Goal: Navigation & Orientation: Find specific page/section

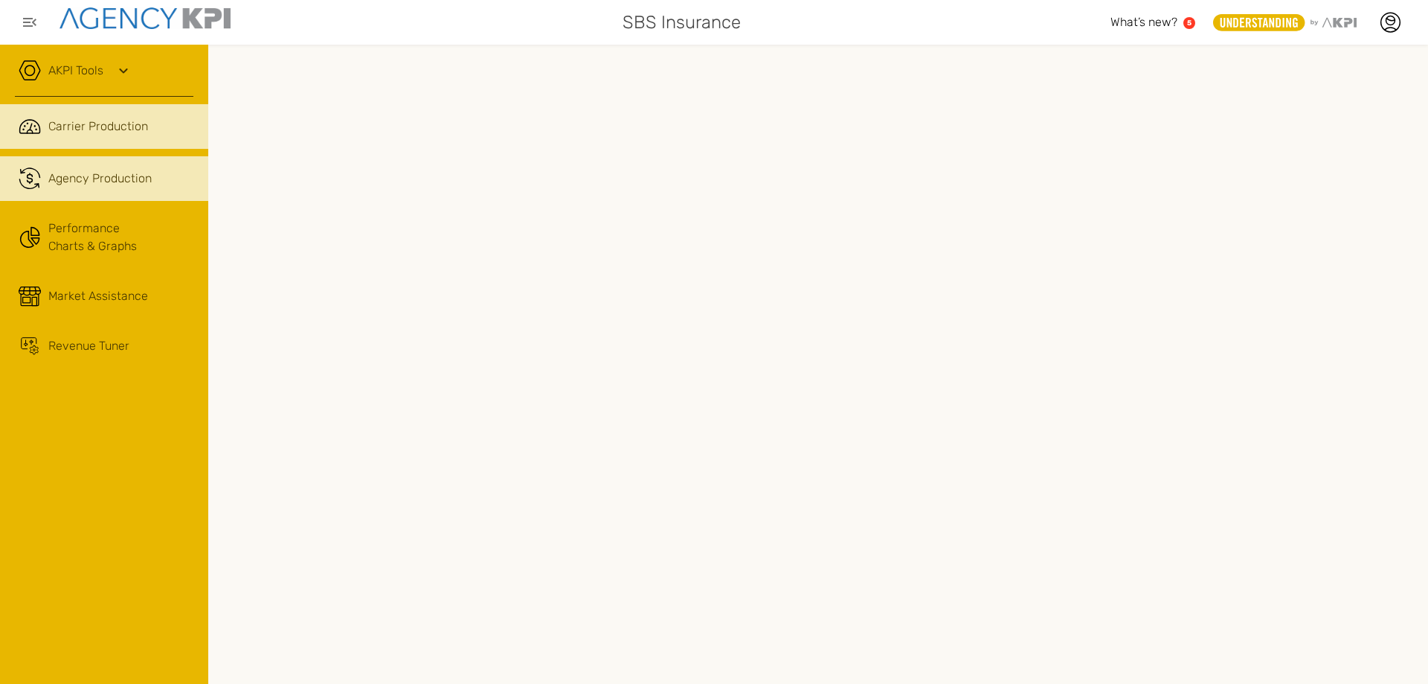
click at [132, 179] on span "Agency Production" at bounding box center [99, 179] width 103 height 18
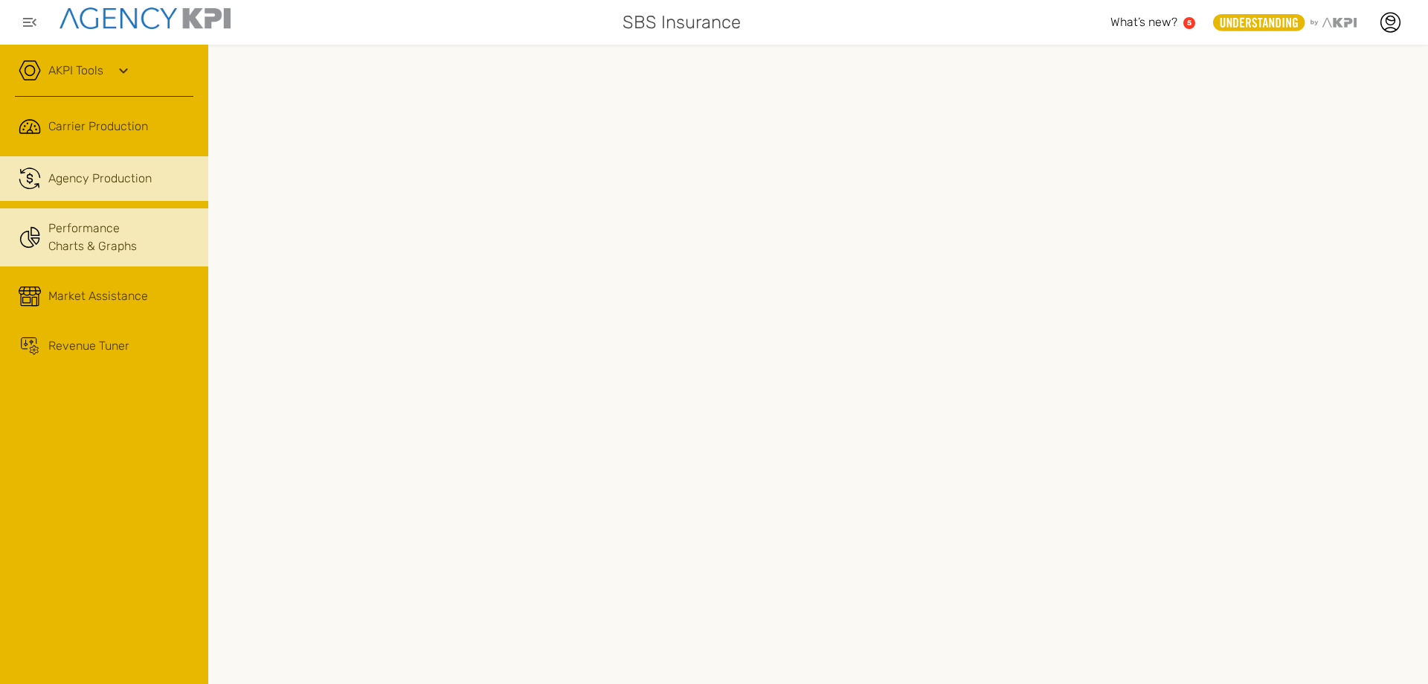
click at [75, 238] on link "Performance Charts & Graphs" at bounding box center [104, 237] width 208 height 58
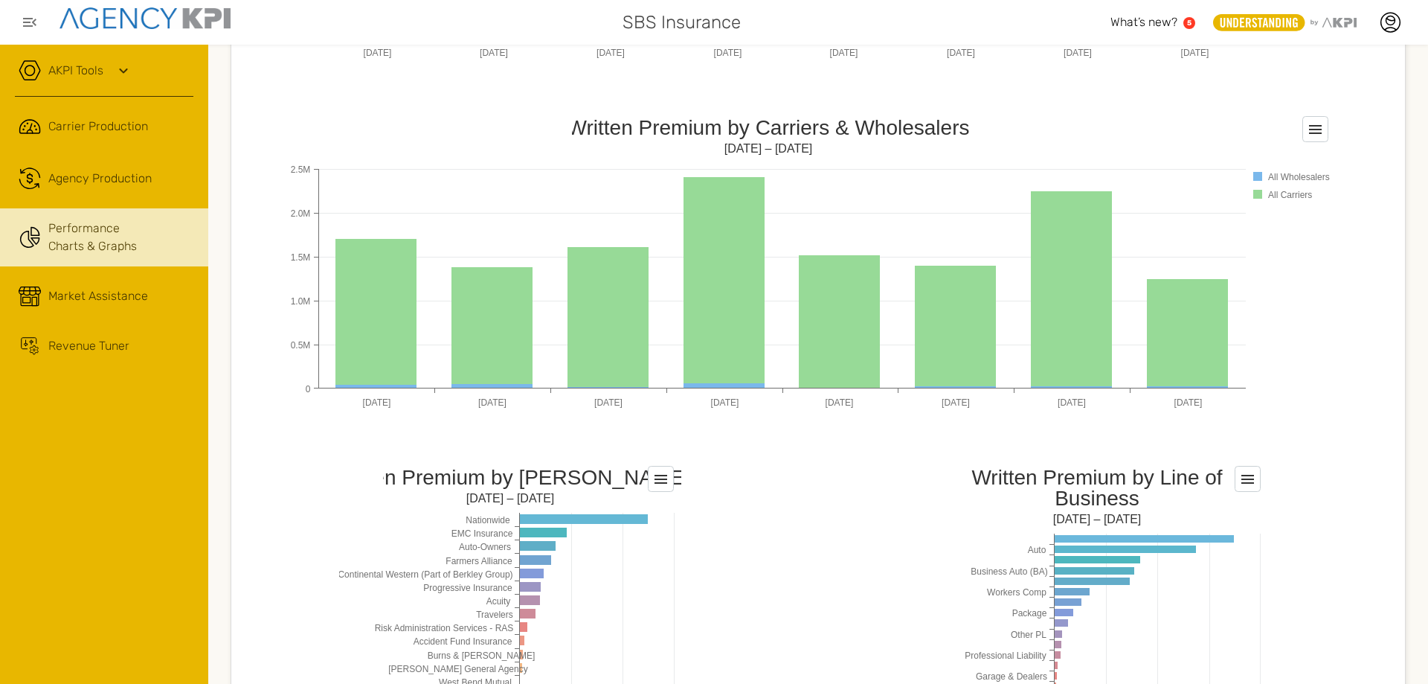
scroll to position [884, 0]
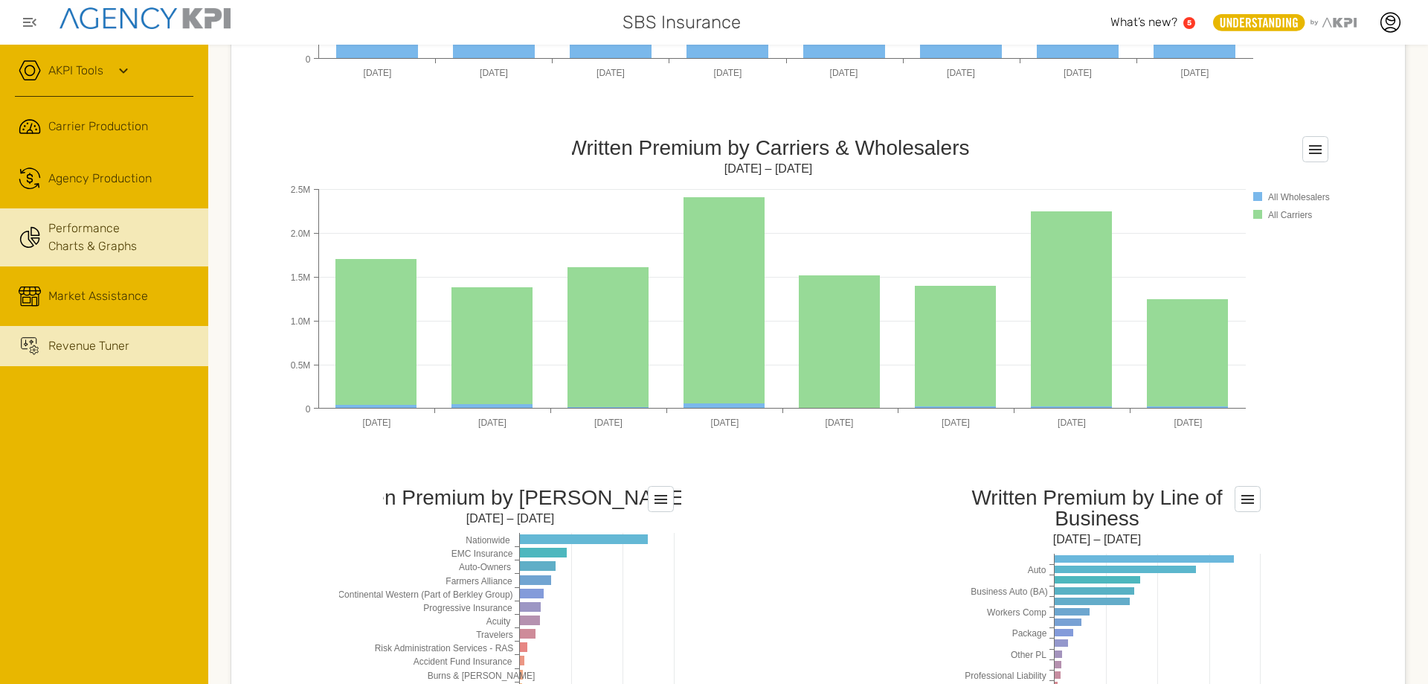
click at [80, 341] on span "Revenue Tuner" at bounding box center [88, 346] width 81 height 18
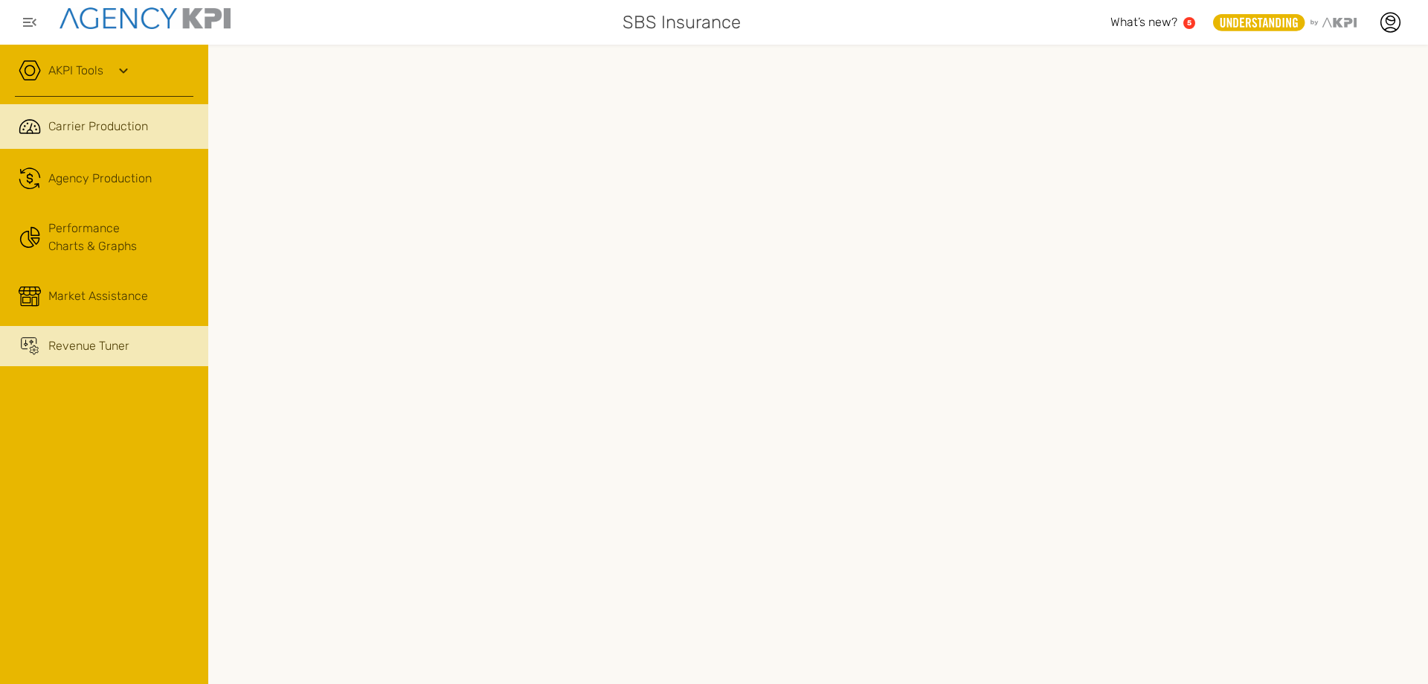
click at [85, 124] on span "Carrier Production" at bounding box center [98, 127] width 100 height 18
